Goal: Check status: Check status

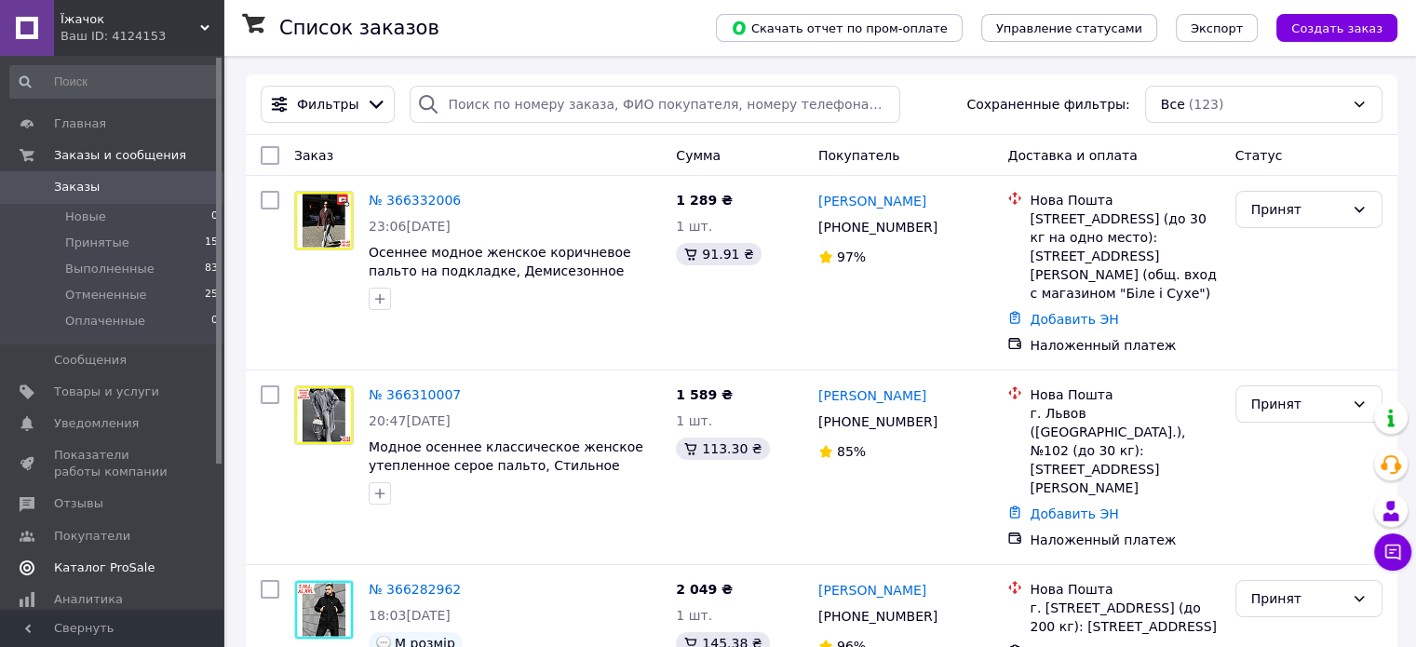
click at [96, 564] on span "Каталог ProSale" at bounding box center [104, 568] width 101 height 17
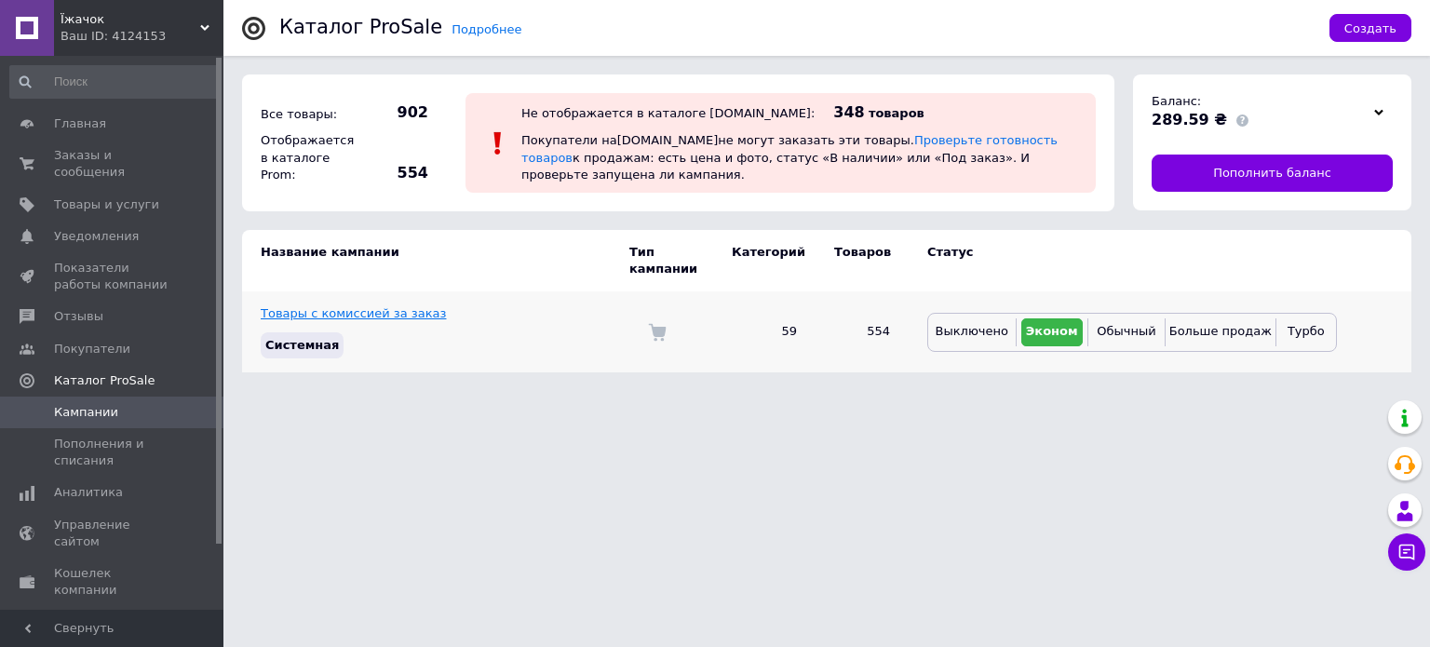
click at [389, 306] on link "Товары с комиссией за заказ" at bounding box center [353, 313] width 185 height 14
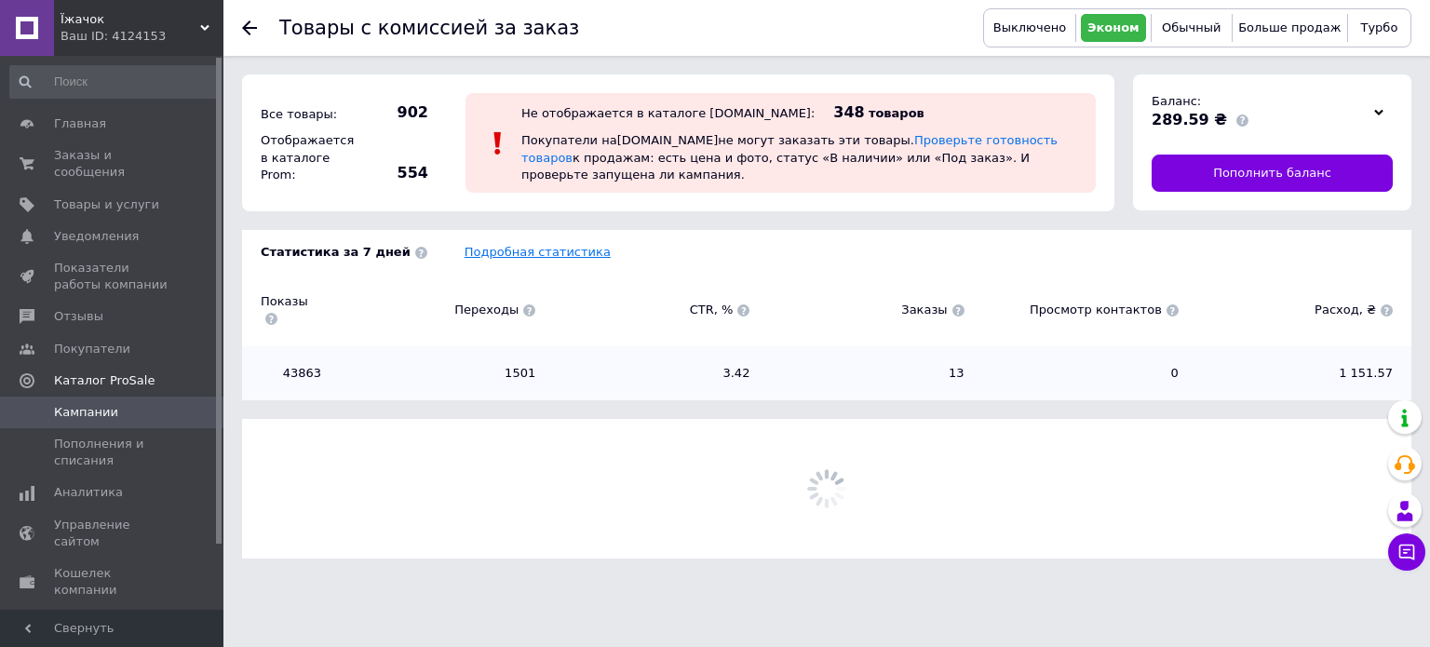
click at [507, 255] on link "Подробная статистика" at bounding box center [538, 252] width 146 height 14
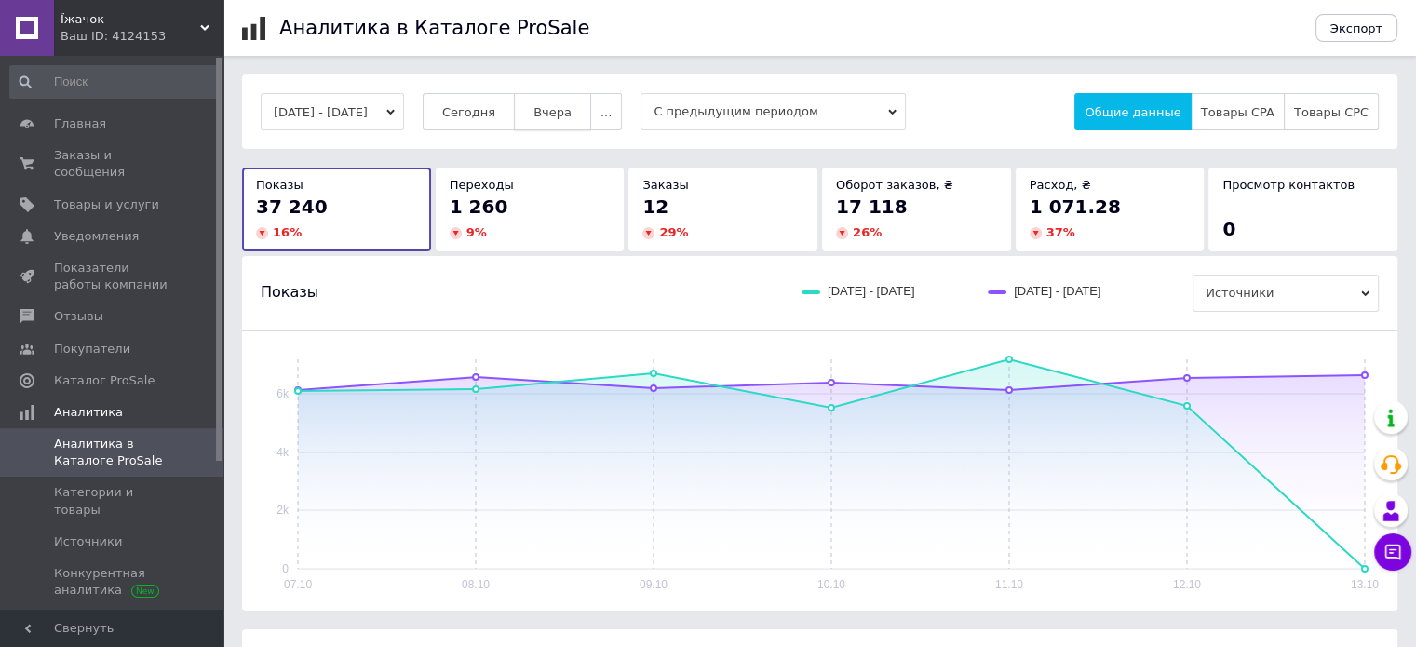
click at [574, 96] on button "Вчера" at bounding box center [552, 111] width 77 height 37
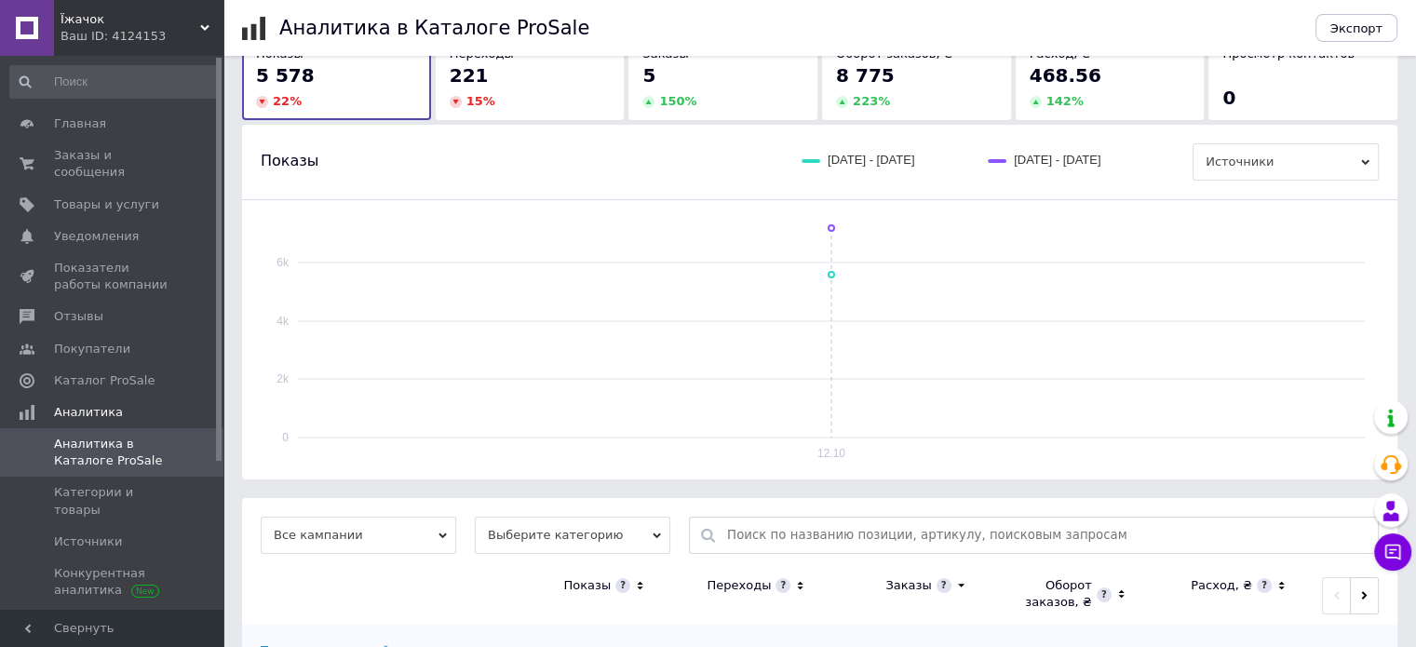
scroll to position [224, 0]
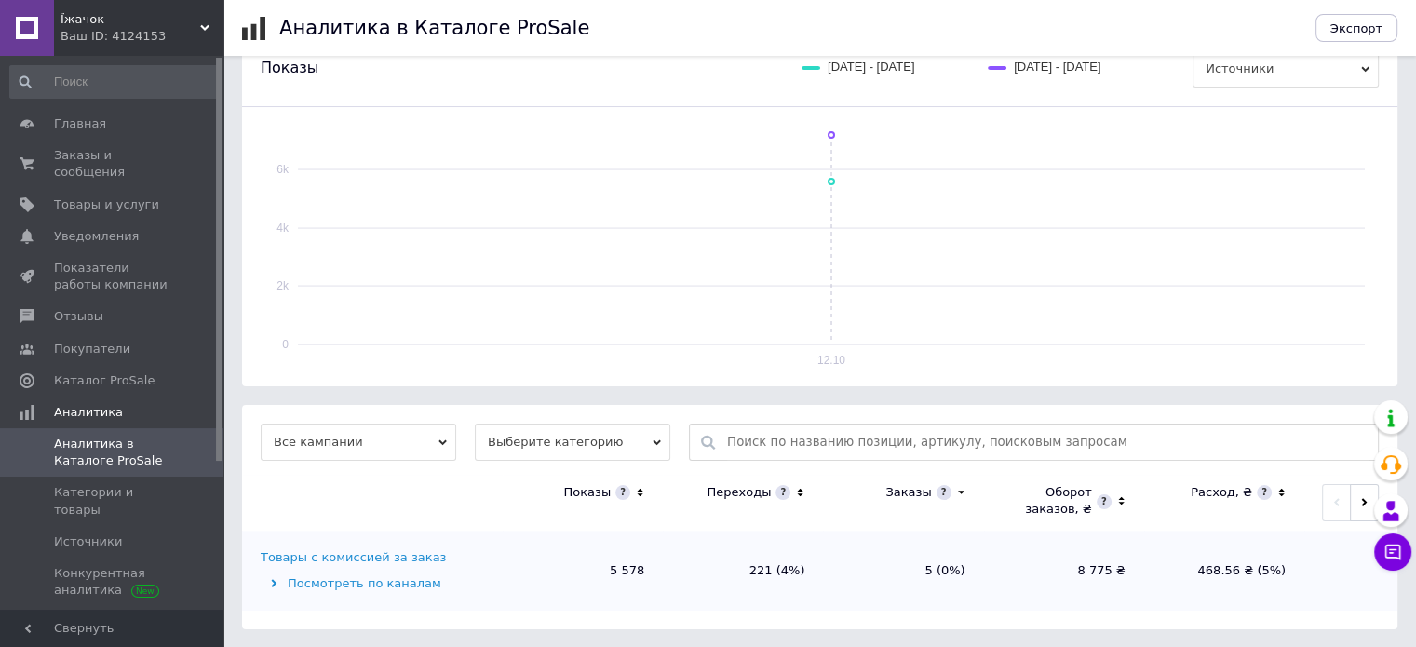
click at [801, 494] on icon at bounding box center [801, 493] width 6 height 8
click at [801, 494] on icon at bounding box center [800, 493] width 12 height 16
click at [339, 559] on div "Товары с комиссией за заказ" at bounding box center [353, 557] width 185 height 17
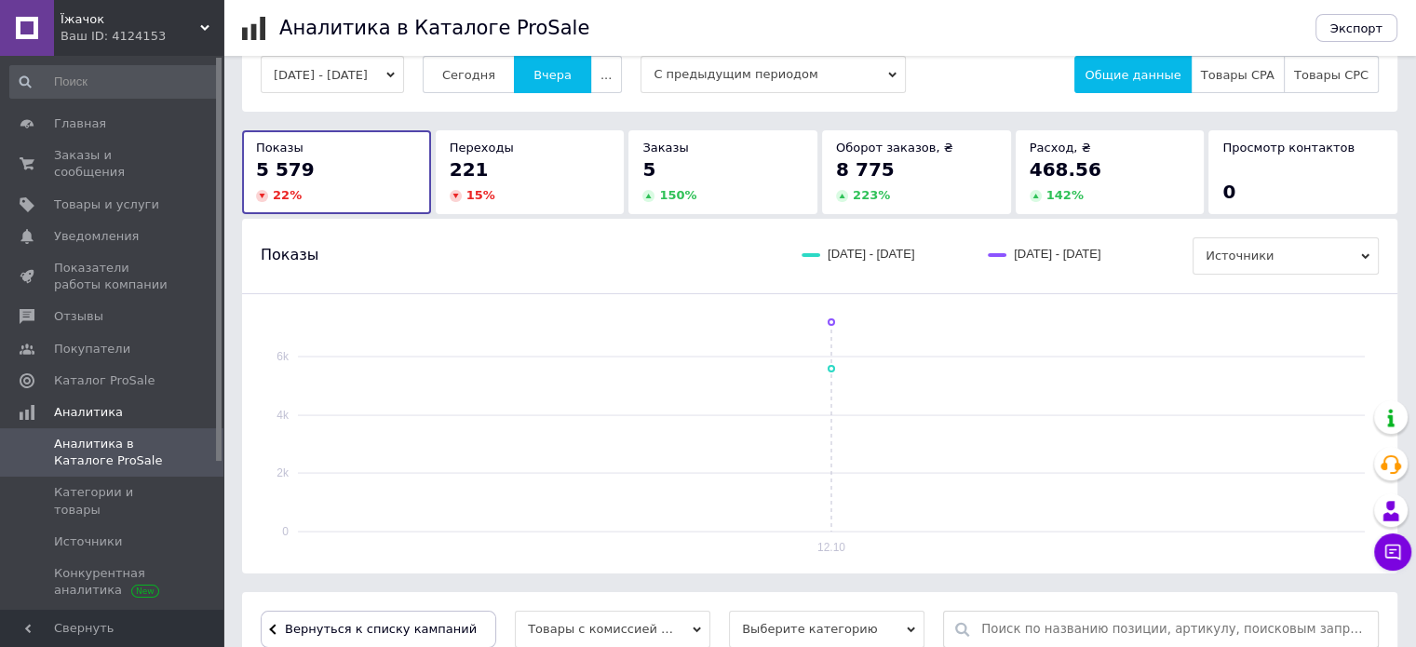
scroll to position [0, 0]
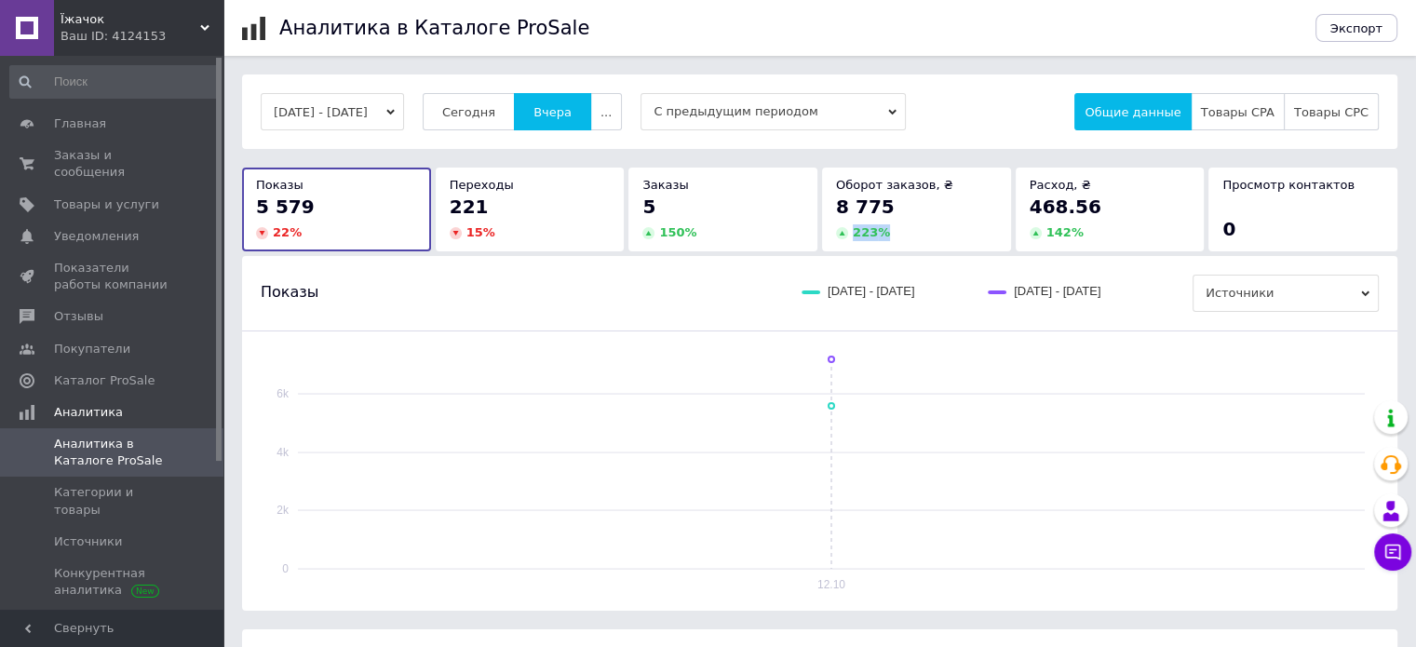
drag, startPoint x: 880, startPoint y: 205, endPoint x: 907, endPoint y: 230, distance: 36.9
click at [907, 230] on div "8 775 223 %" at bounding box center [916, 217] width 161 height 47
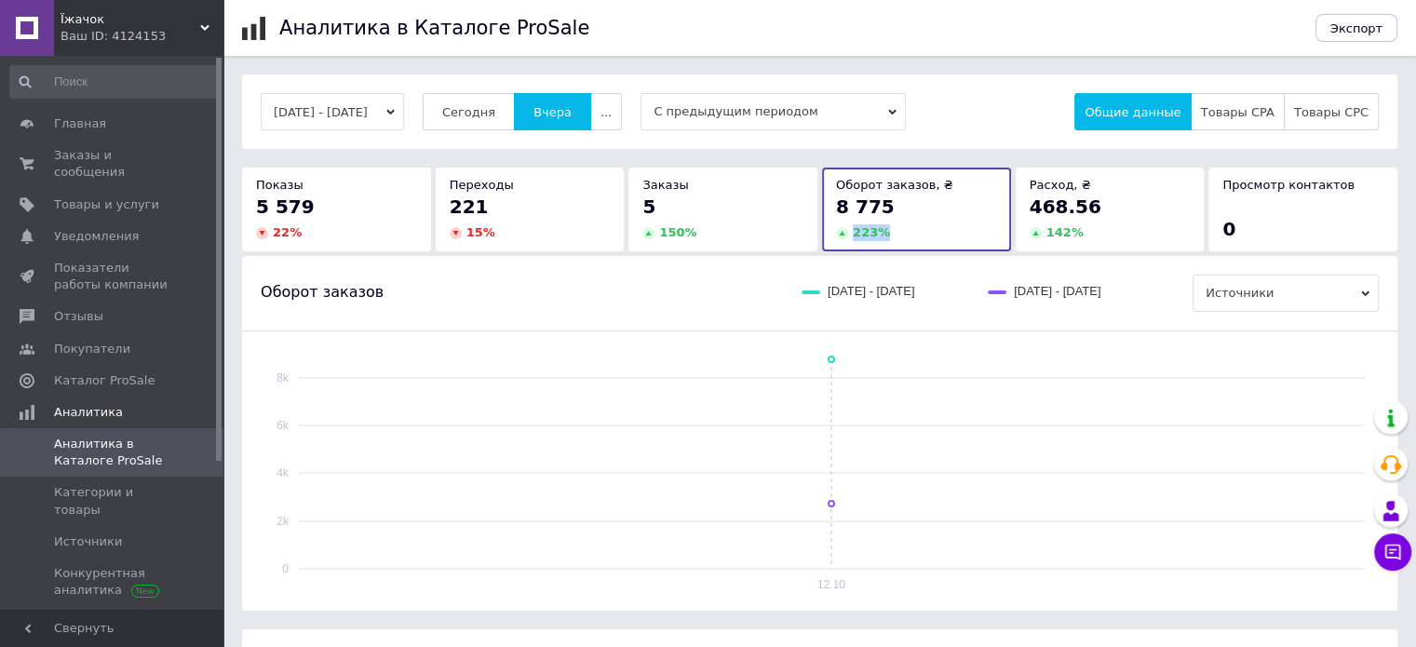
click at [930, 209] on div "8 775" at bounding box center [916, 207] width 161 height 26
click at [338, 201] on div "5 579" at bounding box center [336, 207] width 161 height 26
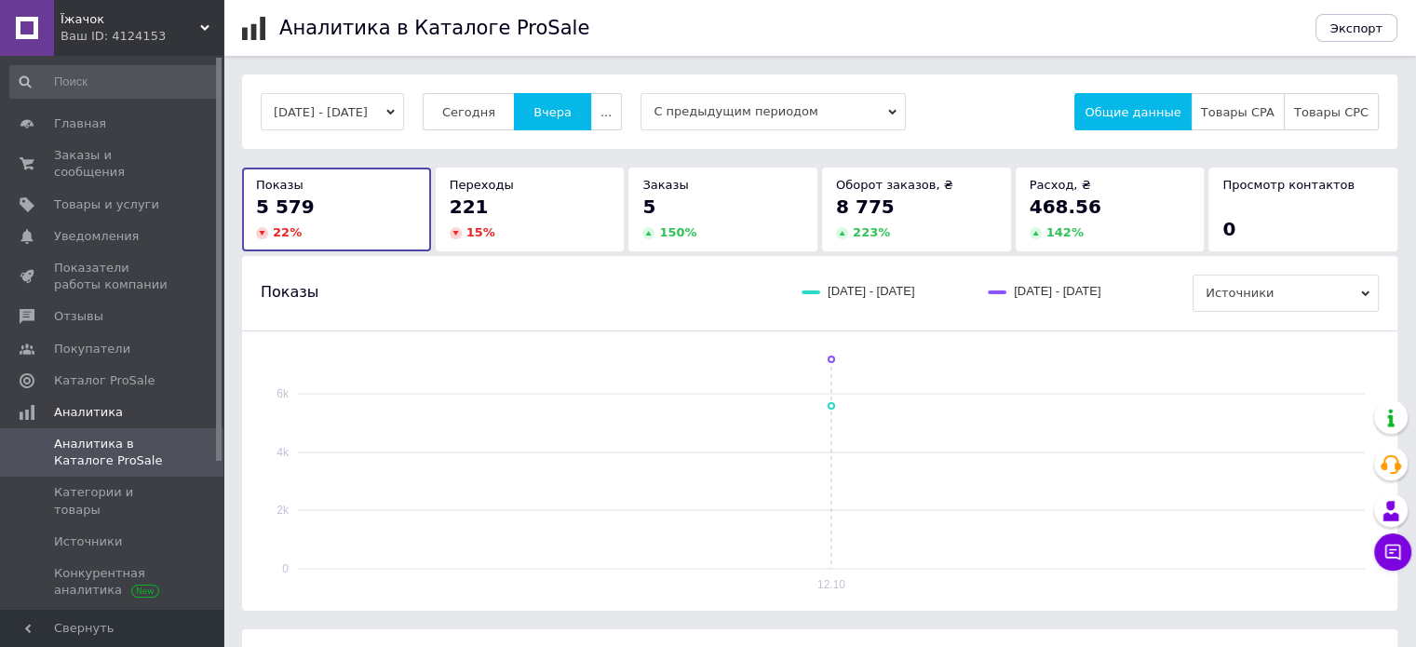
scroll to position [559, 0]
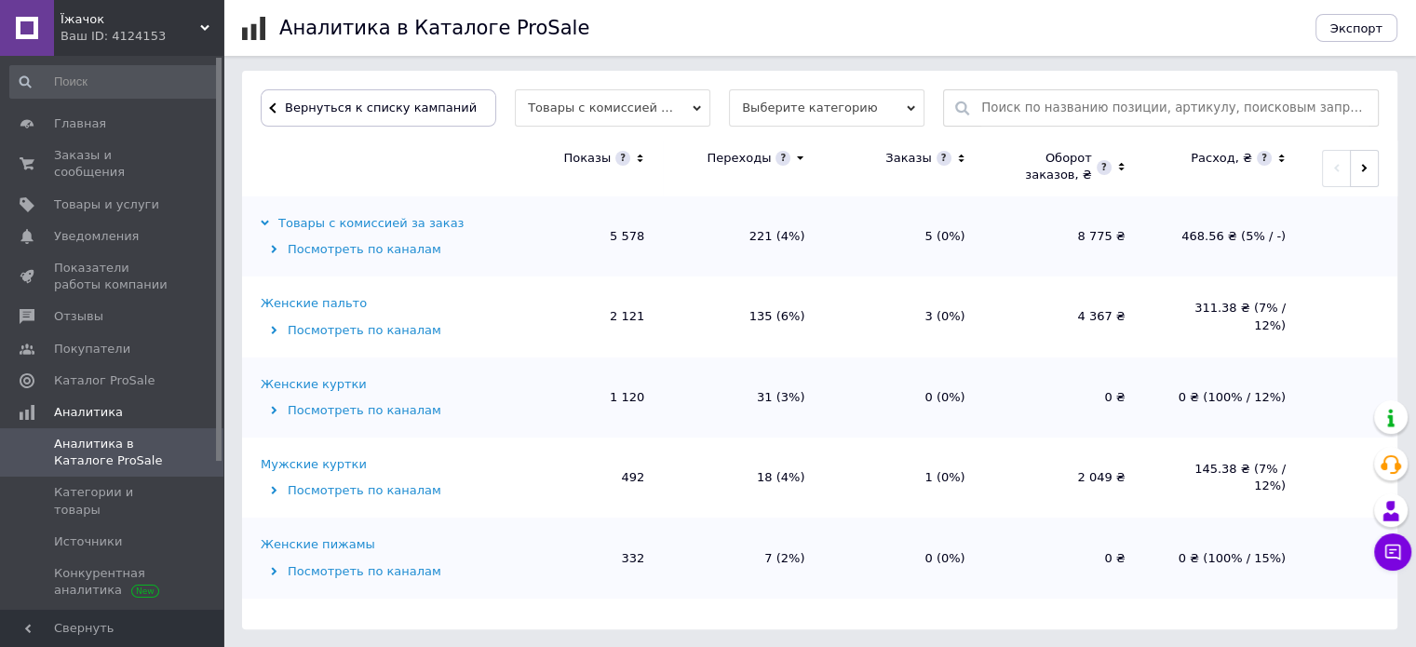
click at [311, 385] on div "Женские куртки" at bounding box center [314, 384] width 106 height 17
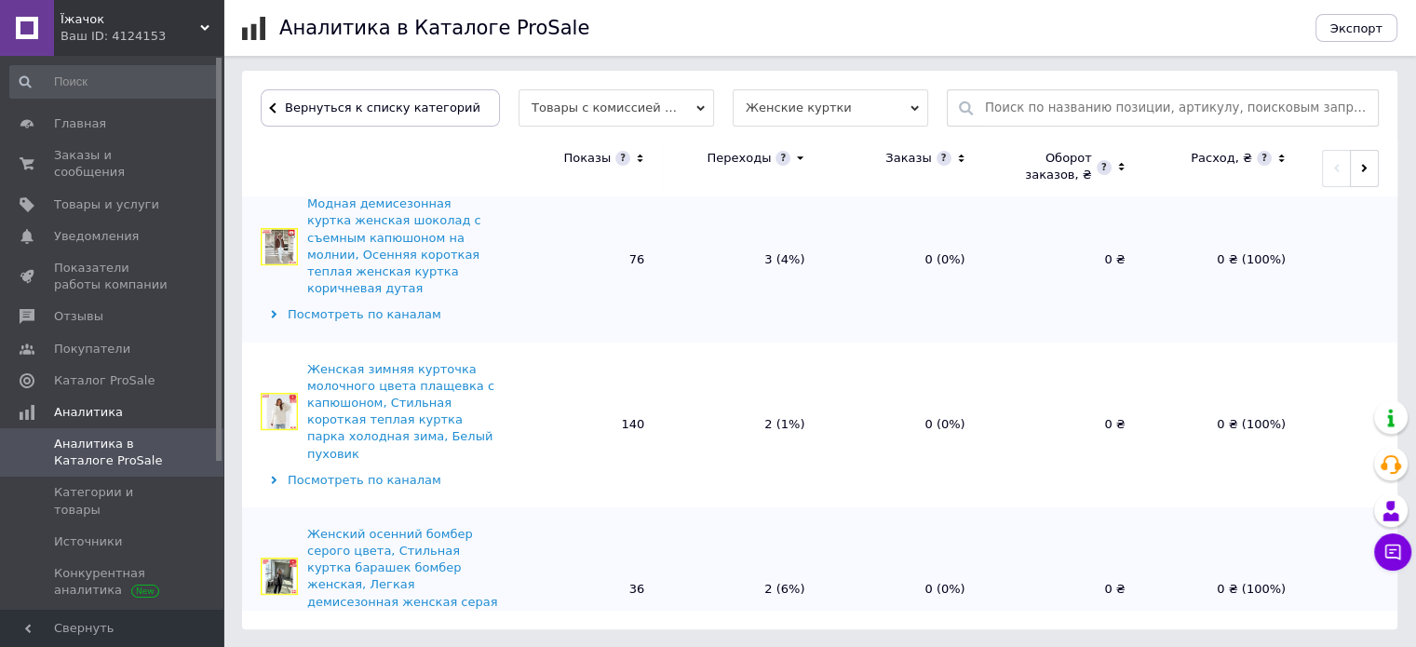
scroll to position [750, 0]
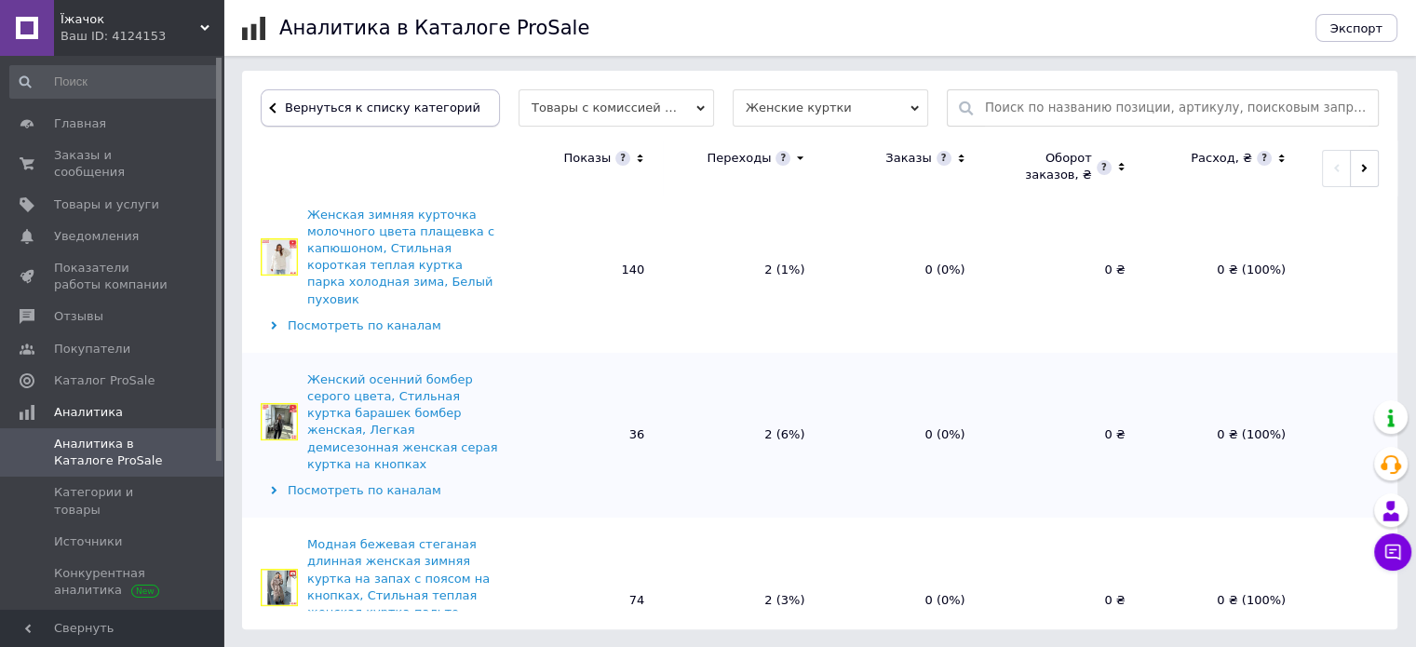
click at [350, 107] on span "Вернуться к списку категорий" at bounding box center [380, 108] width 200 height 14
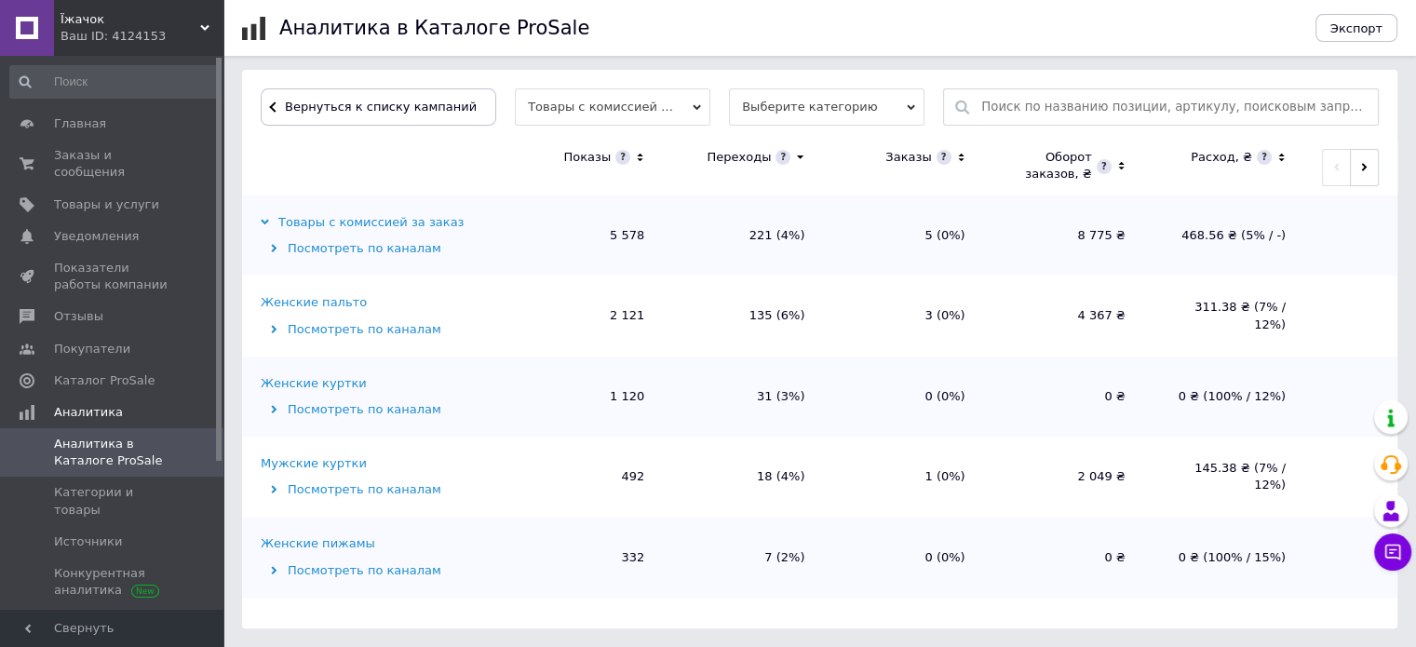
scroll to position [559, 0]
click at [333, 540] on div "Женские пижамы" at bounding box center [318, 544] width 115 height 17
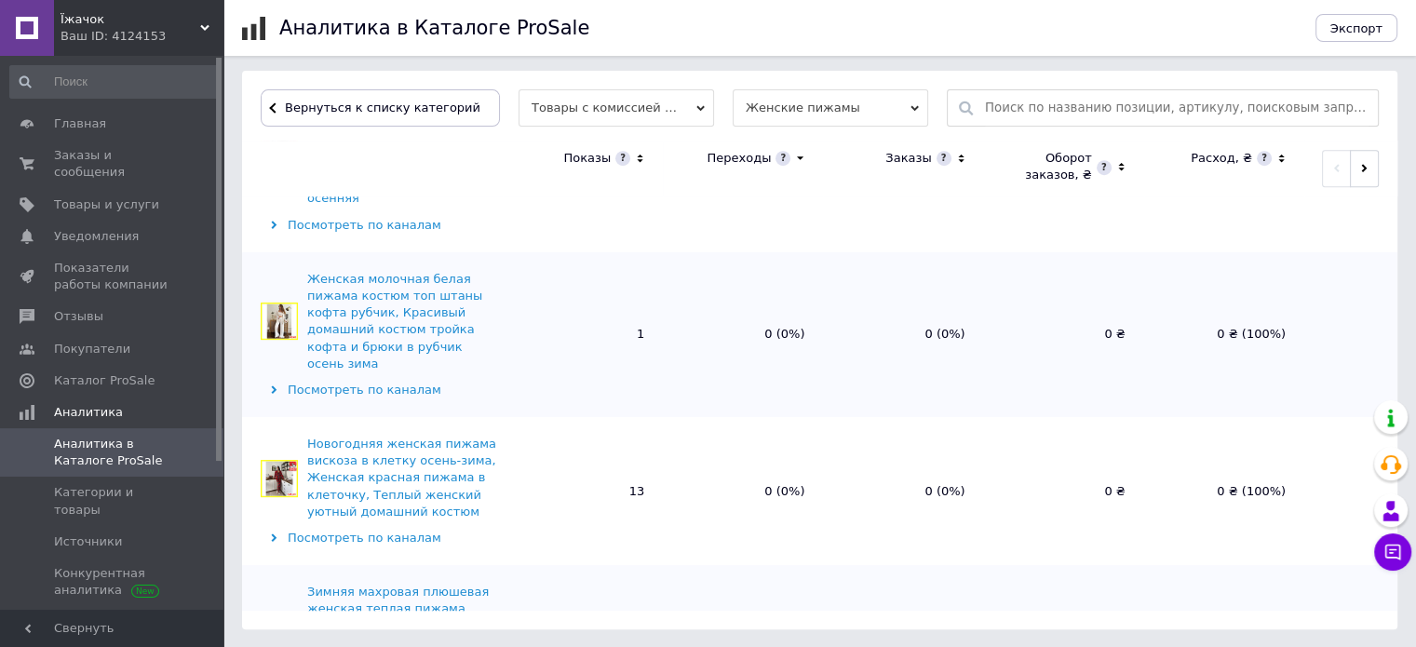
scroll to position [1380, 0]
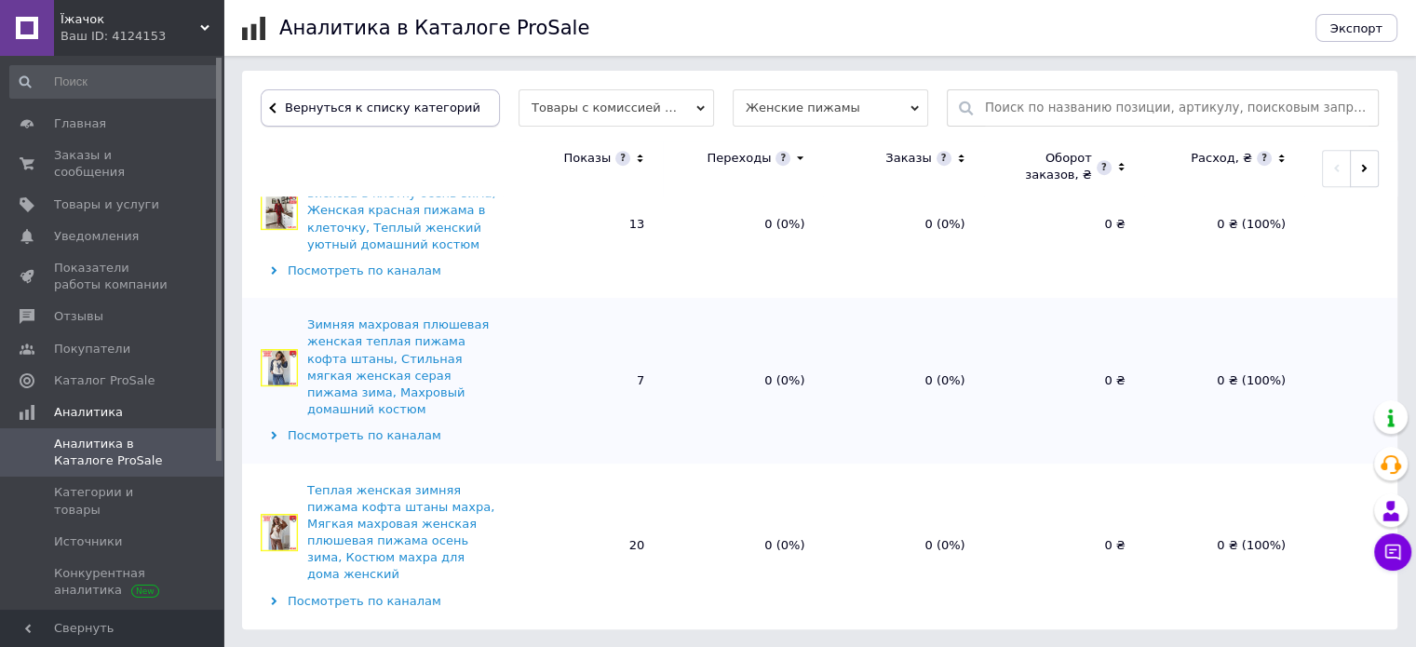
click at [335, 109] on span "Вернуться к списку категорий" at bounding box center [380, 108] width 200 height 14
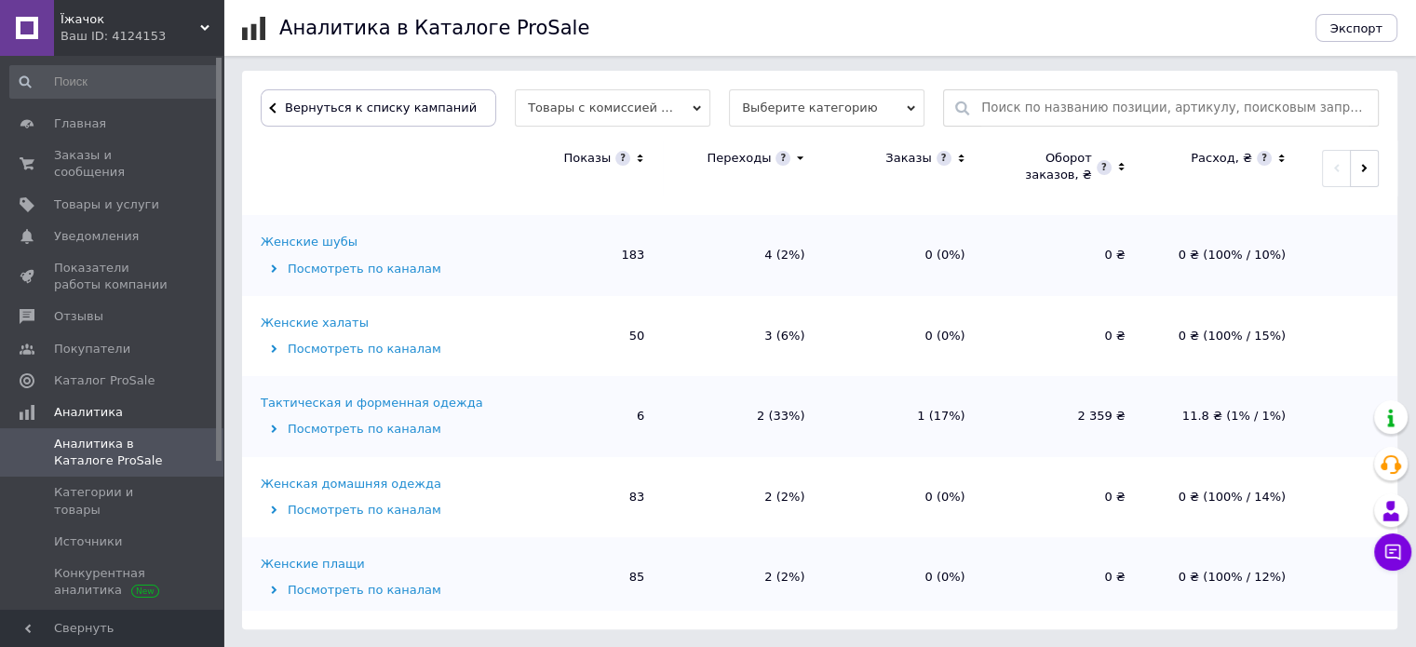
scroll to position [494, 0]
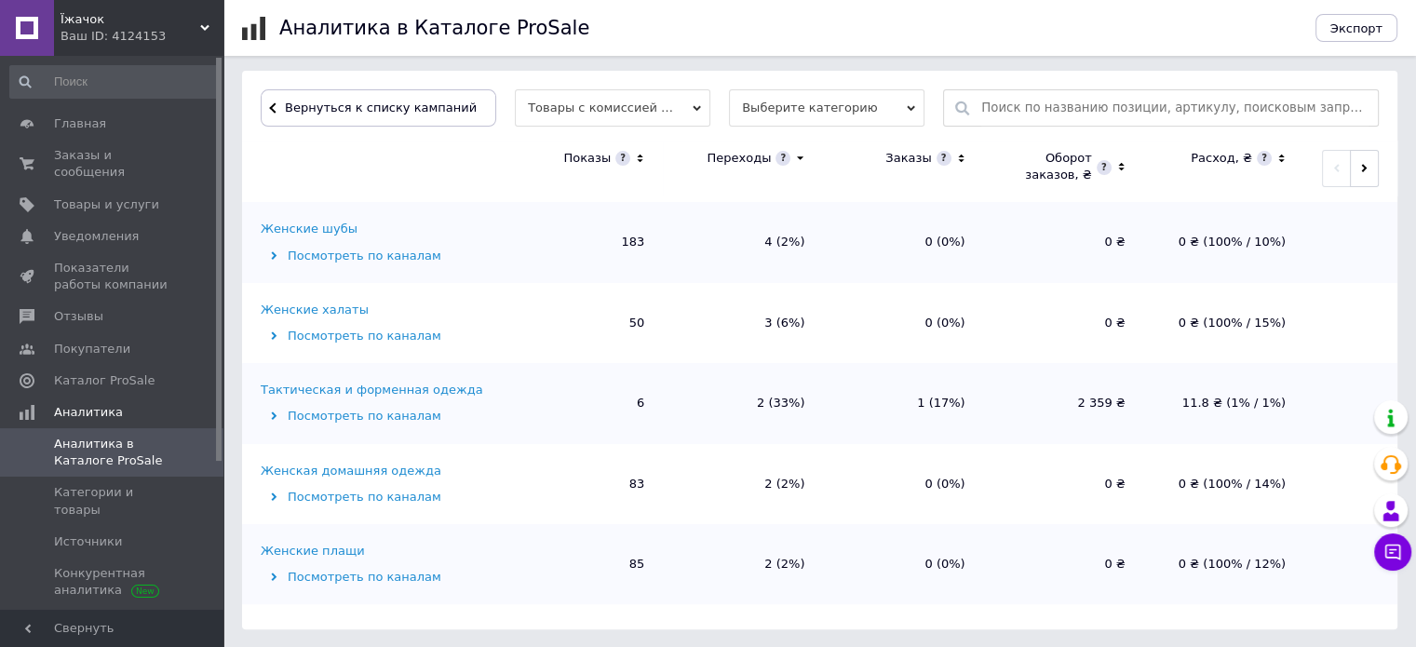
click at [340, 463] on div "Женская домашняя одежда" at bounding box center [351, 471] width 181 height 17
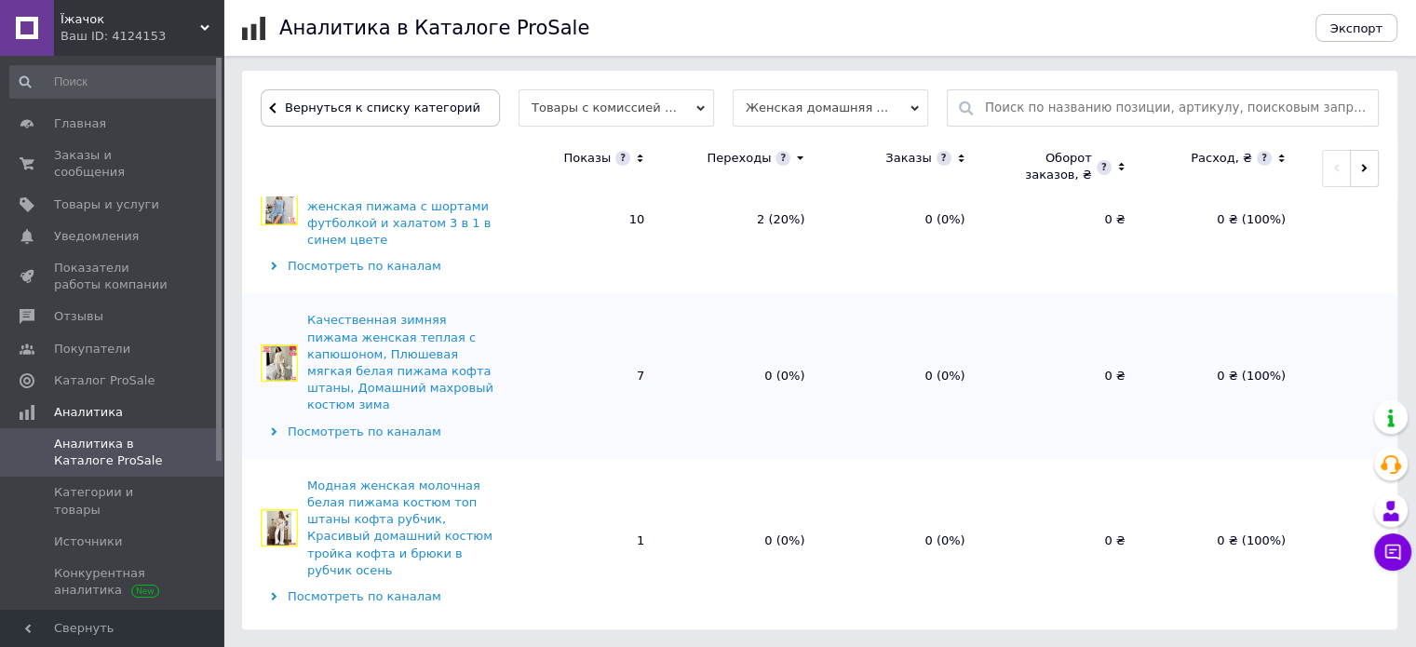
scroll to position [0, 0]
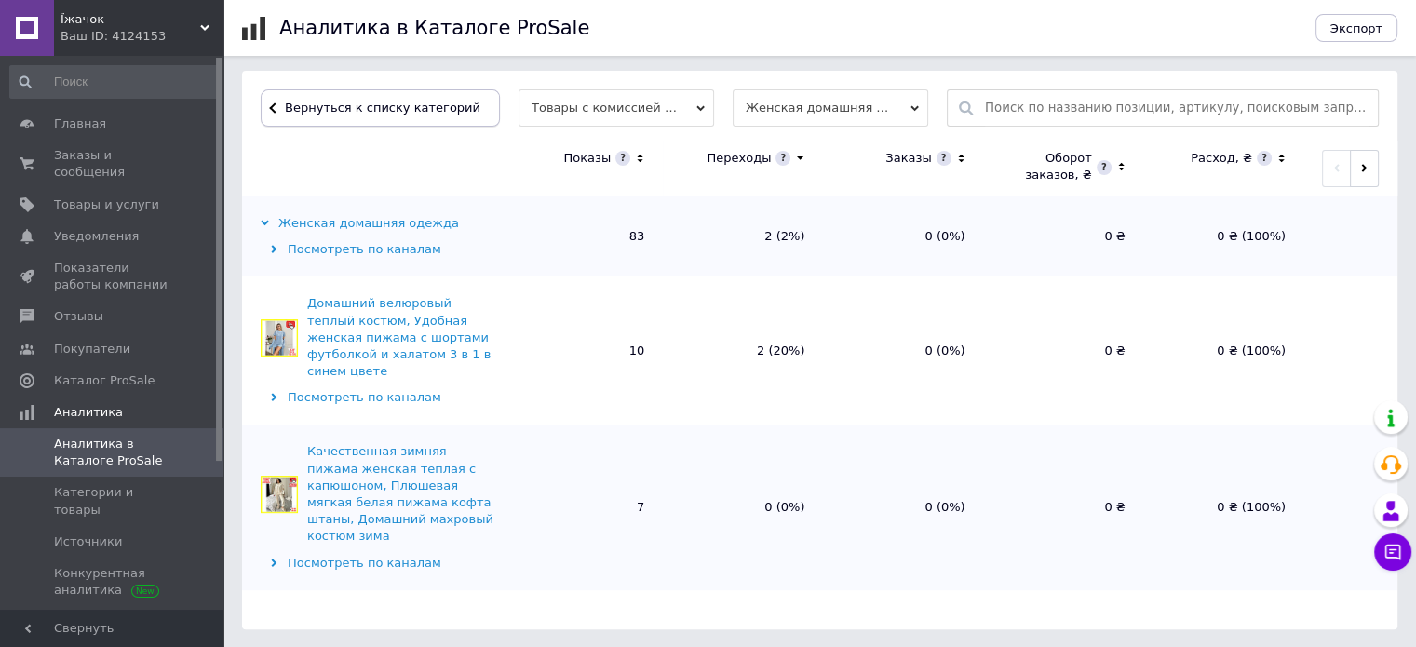
click at [325, 101] on span "Вернуться к списку категорий" at bounding box center [380, 108] width 200 height 14
